Goal: Check status: Check status

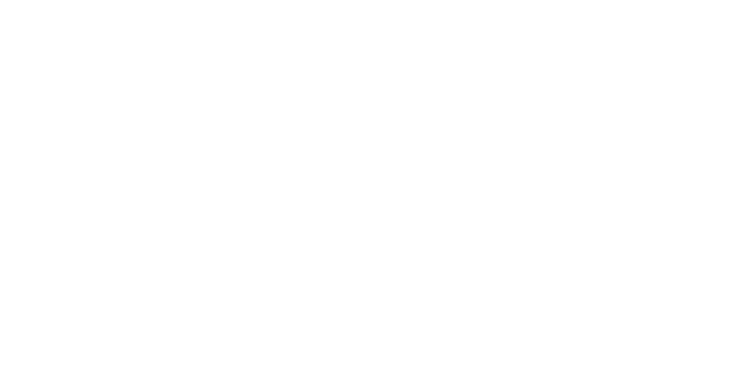
scroll to position [385, 0]
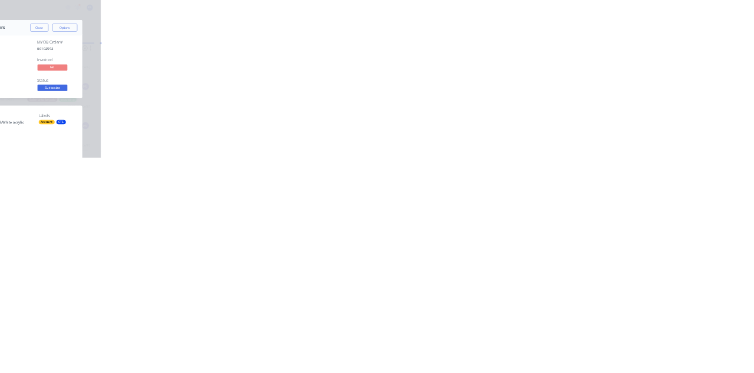
click at [630, 65] on button "Close" at bounding box center [608, 65] width 43 height 19
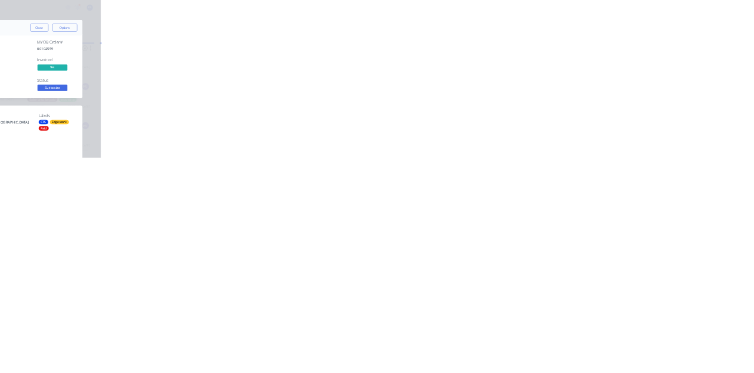
click at [630, 67] on button "Close" at bounding box center [608, 65] width 43 height 19
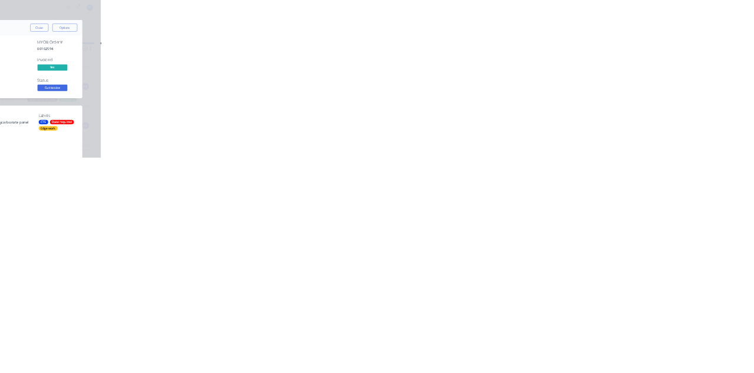
click at [156, 95] on button "Collaborate" at bounding box center [100, 102] width 112 height 29
click at [306, 251] on img at bounding box center [263, 249] width 85 height 77
click at [630, 66] on button "Close" at bounding box center [608, 65] width 43 height 19
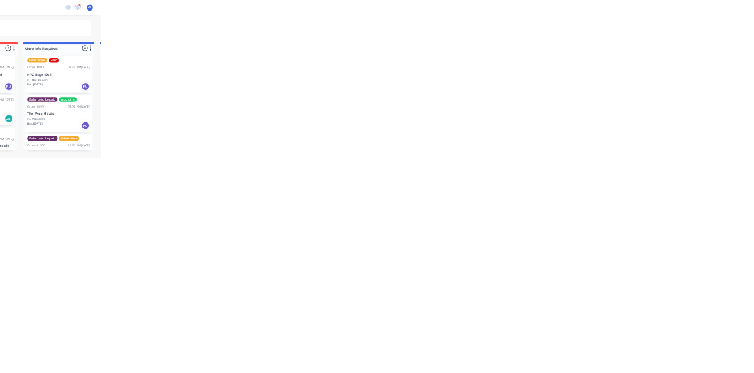
scroll to position [95, 0]
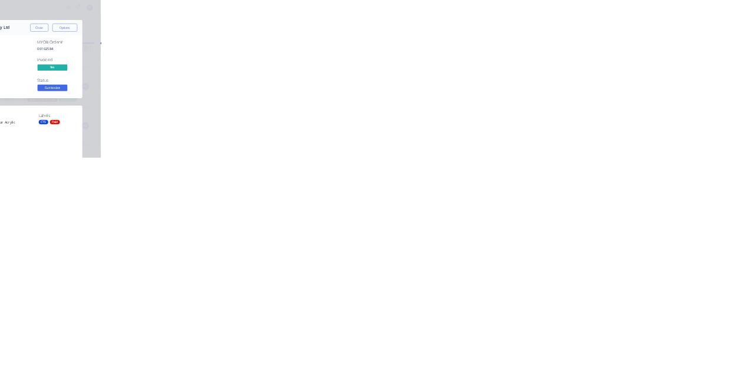
click at [630, 70] on button "Close" at bounding box center [608, 65] width 43 height 19
